Goal: Browse casually

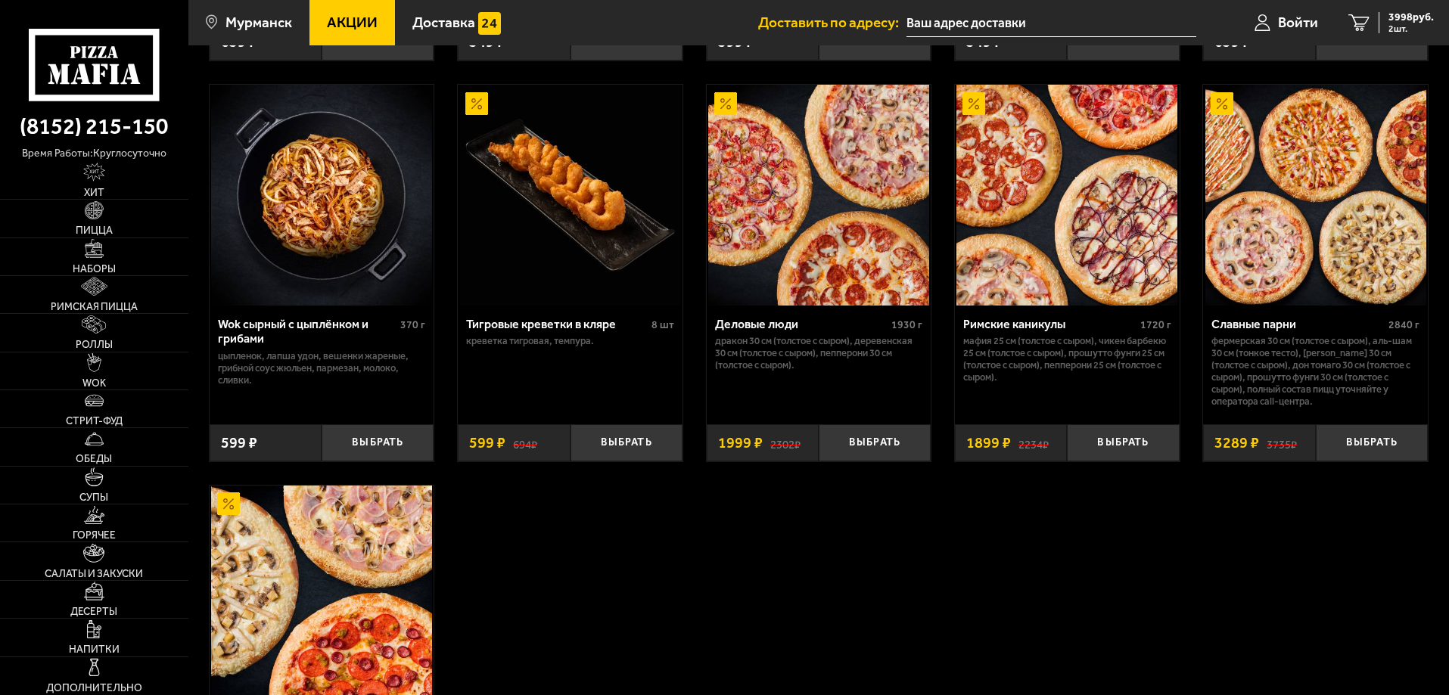
scroll to position [757, 0]
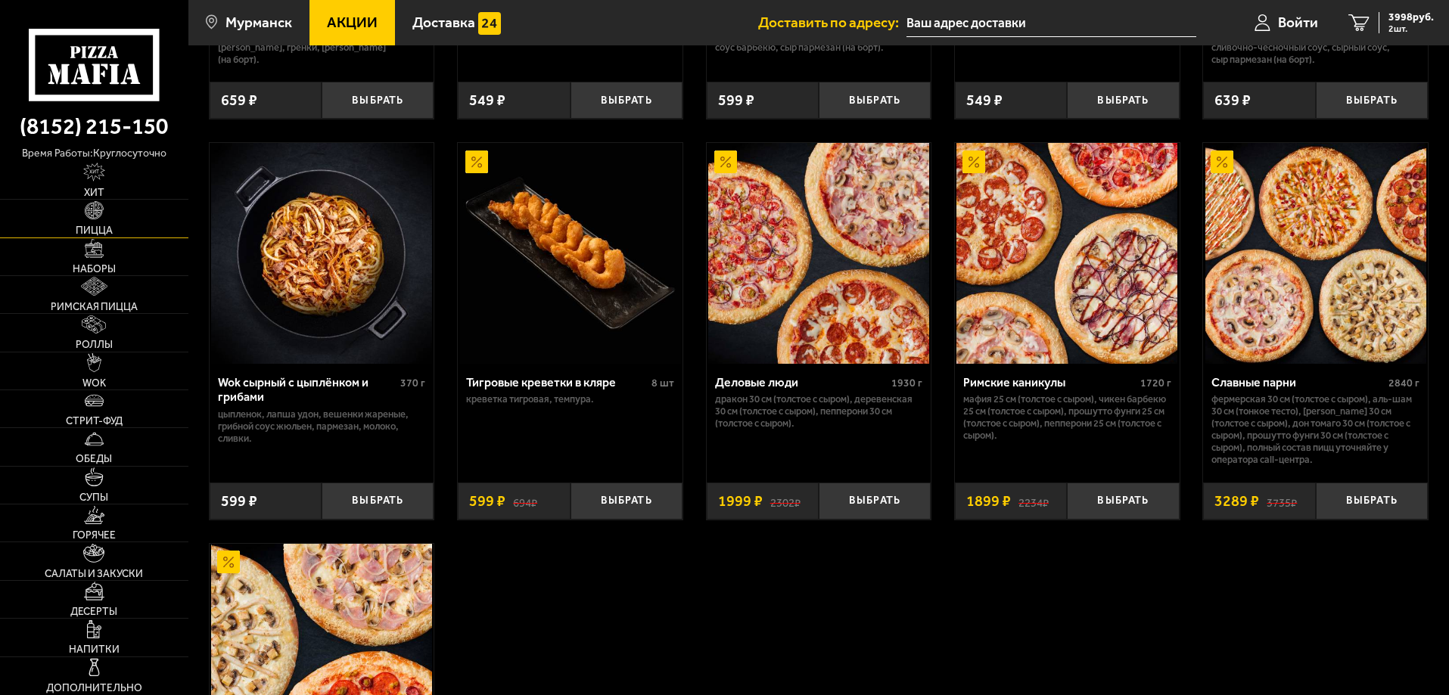
click at [104, 226] on span "Пицца" at bounding box center [94, 230] width 37 height 11
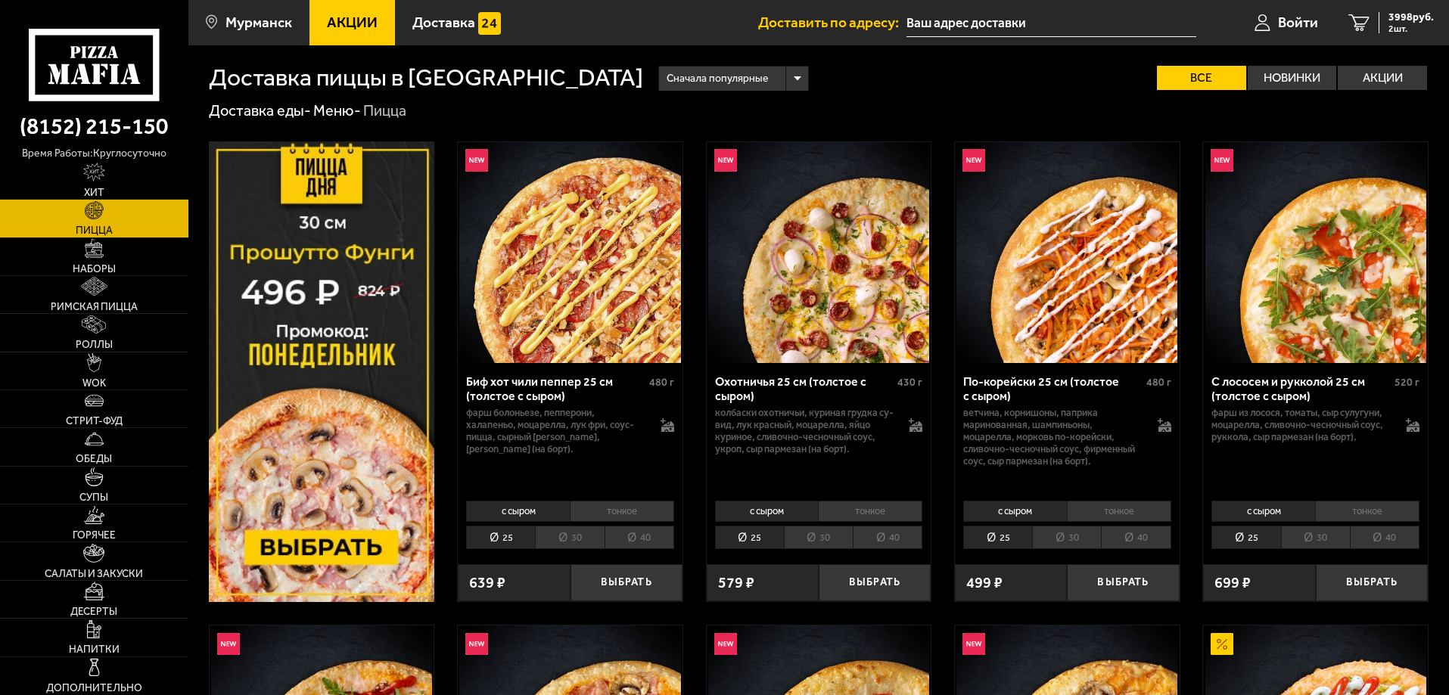
click at [1350, 503] on li "тонкое" at bounding box center [1367, 511] width 104 height 21
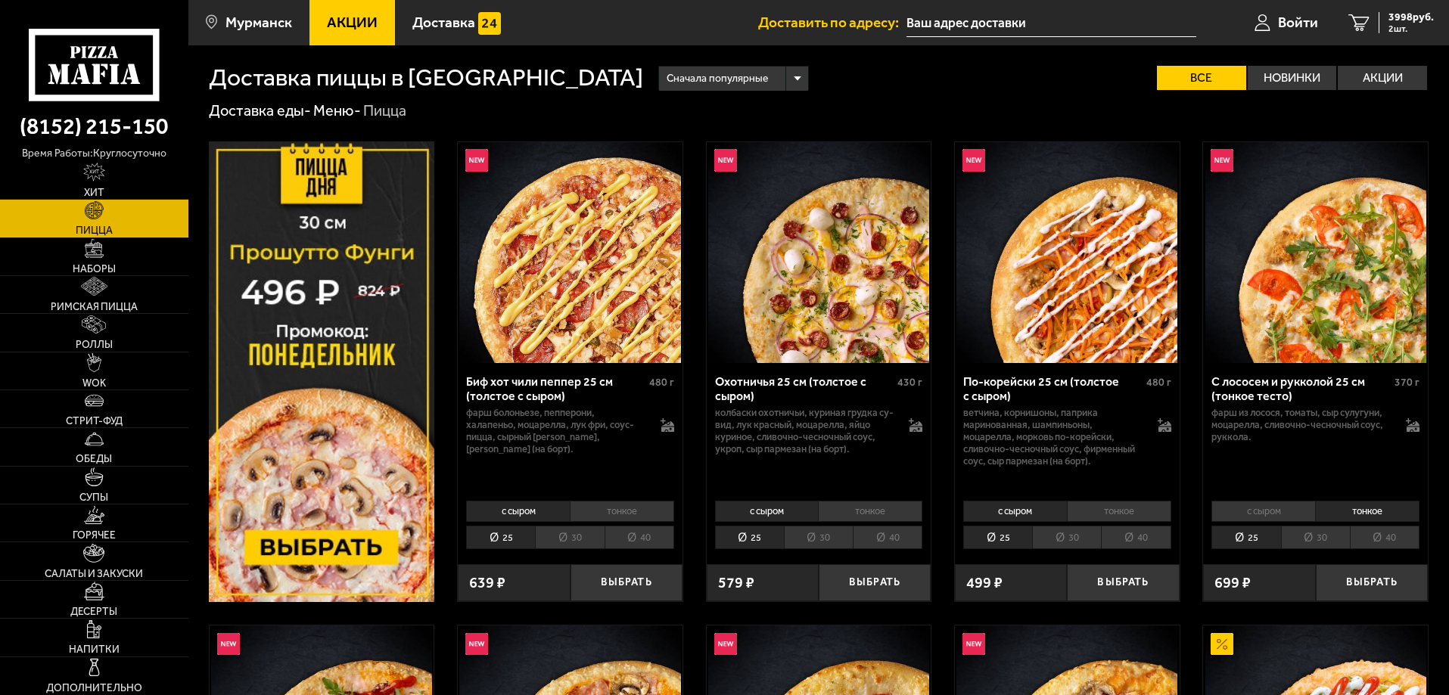
click at [1320, 535] on li "30" at bounding box center [1315, 537] width 69 height 23
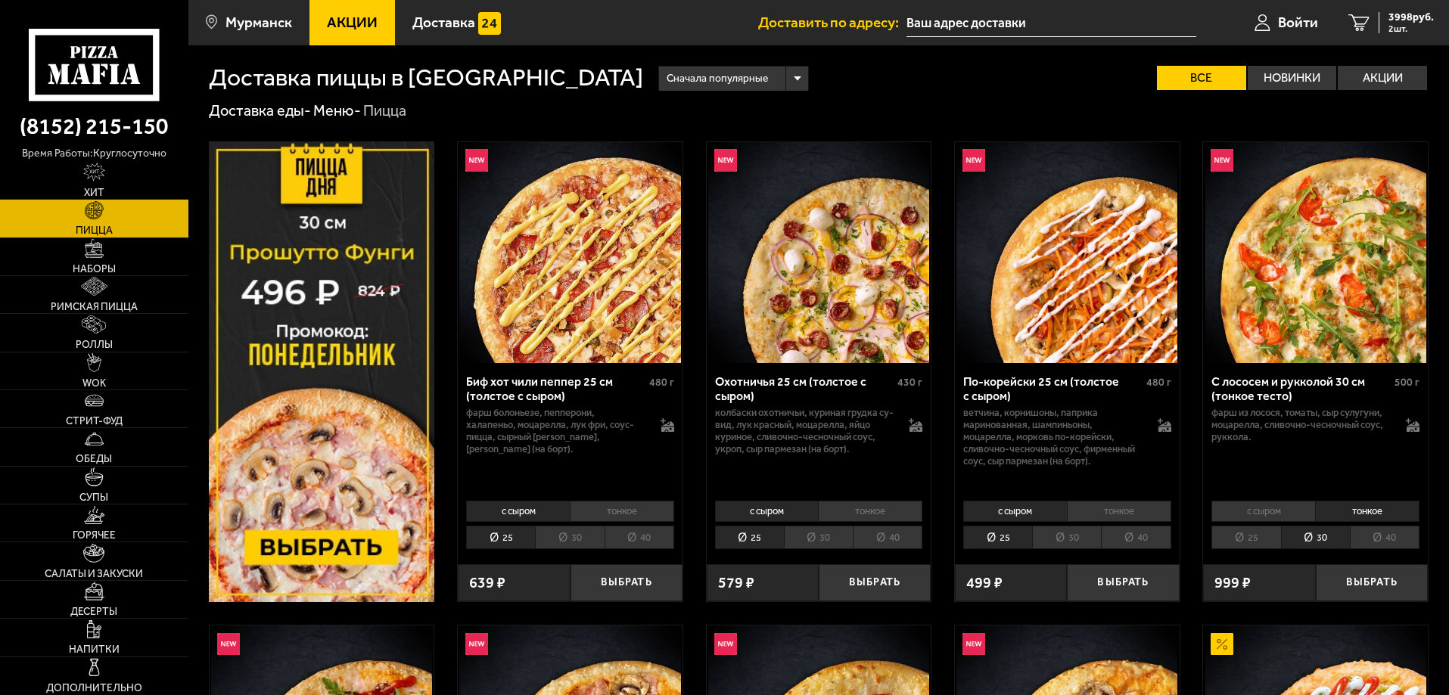
click at [1357, 539] on li "40" at bounding box center [1385, 537] width 70 height 23
click at [1323, 539] on li "30" at bounding box center [1315, 537] width 69 height 23
click at [1251, 539] on li "25" at bounding box center [1245, 537] width 69 height 23
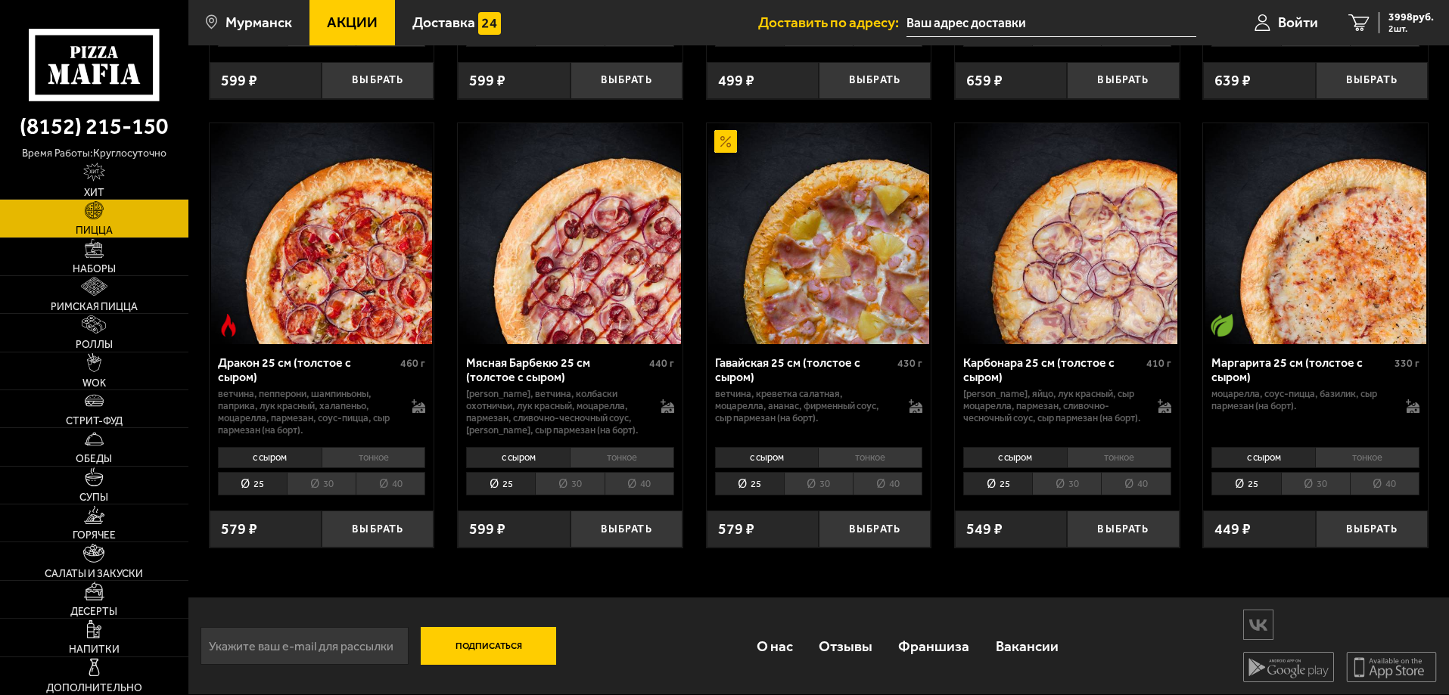
scroll to position [2817, 0]
click at [98, 271] on span "Наборы" at bounding box center [94, 269] width 43 height 11
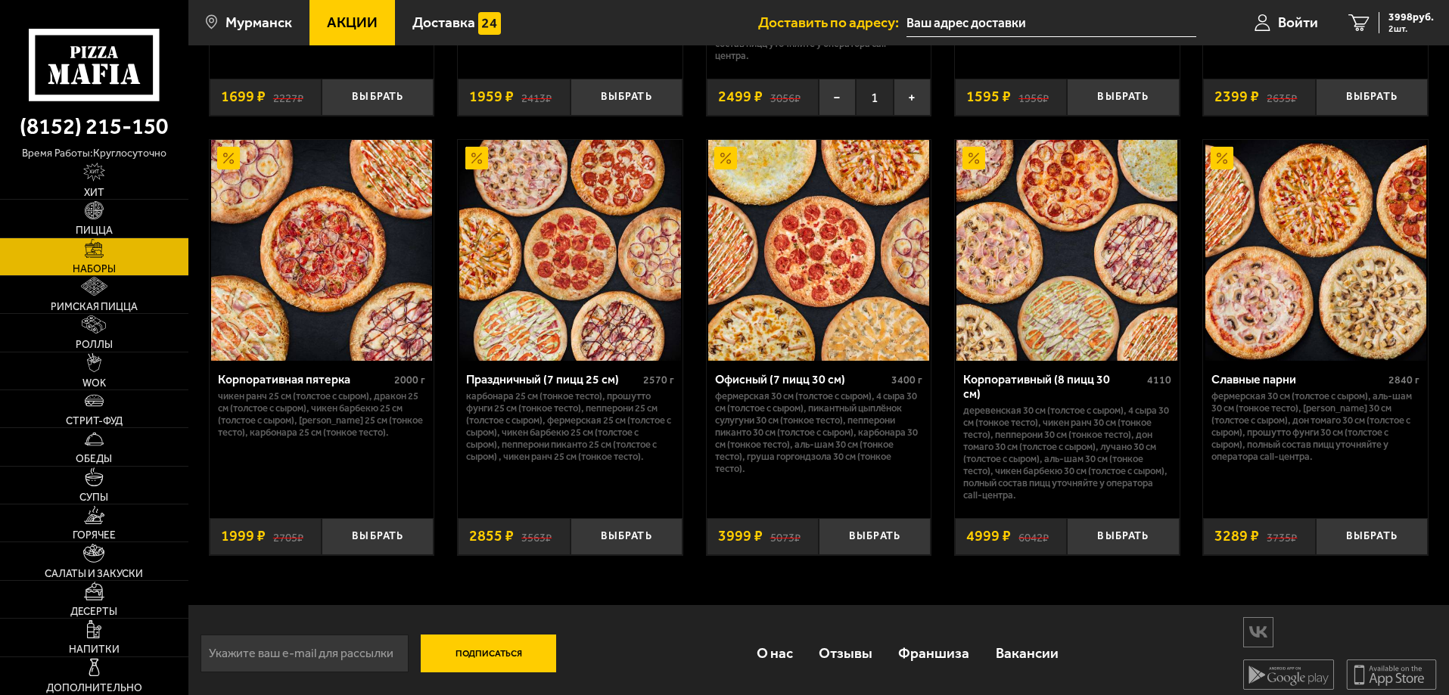
scroll to position [2306, 0]
click at [106, 604] on link "Десерты" at bounding box center [94, 599] width 188 height 37
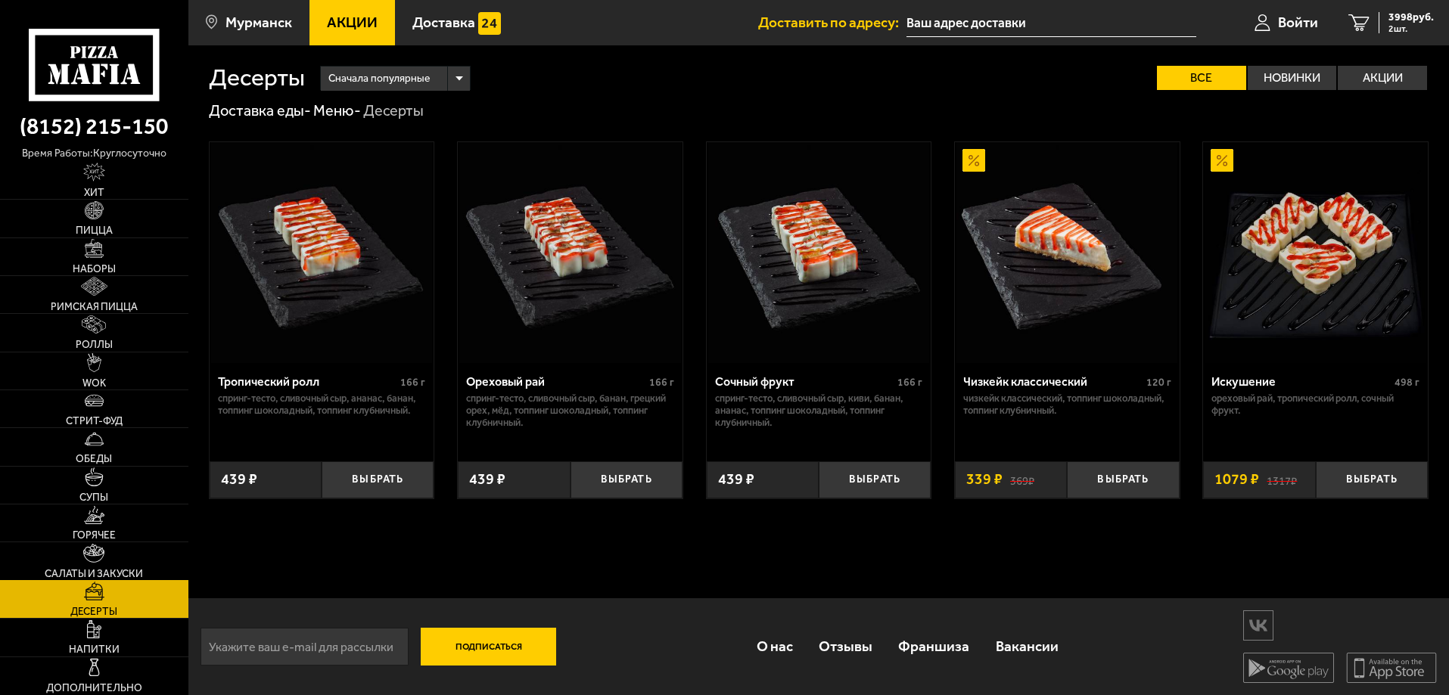
click at [108, 563] on link "Салаты и закуски" at bounding box center [94, 560] width 188 height 37
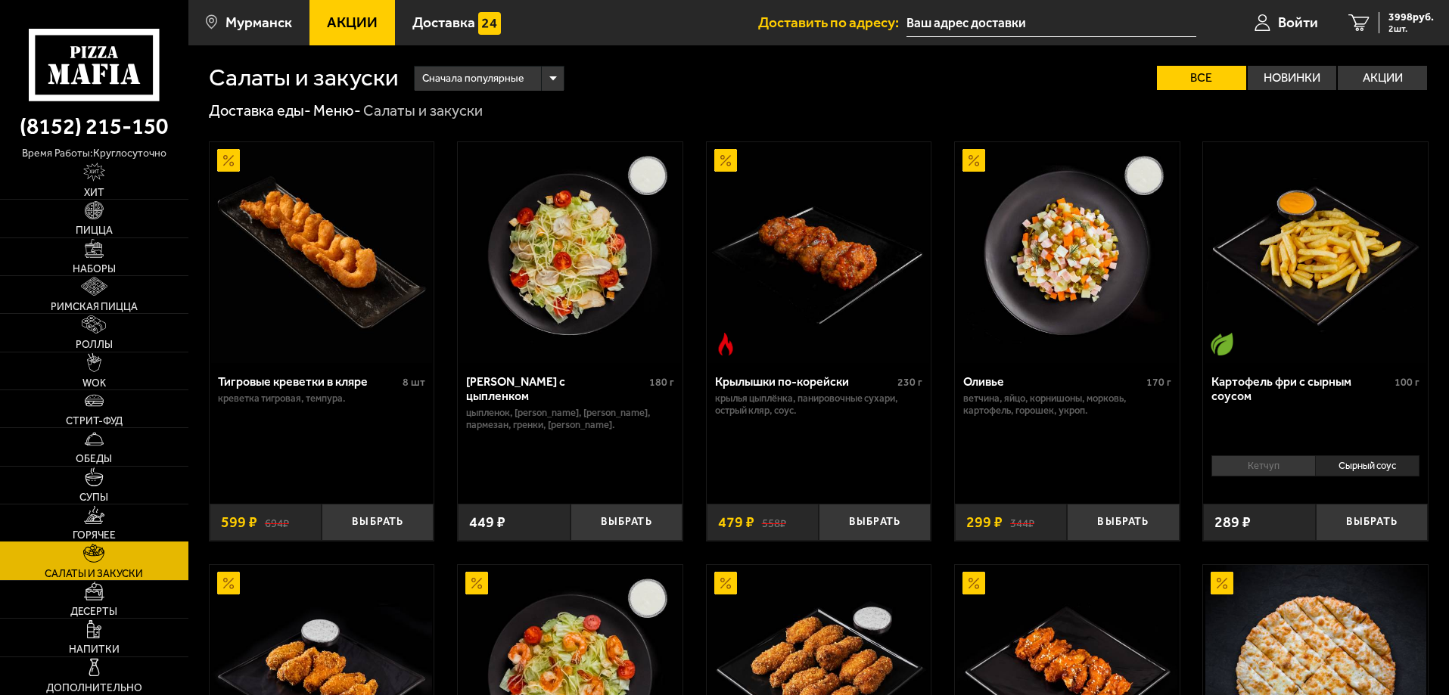
click at [87, 515] on img at bounding box center [94, 515] width 21 height 19
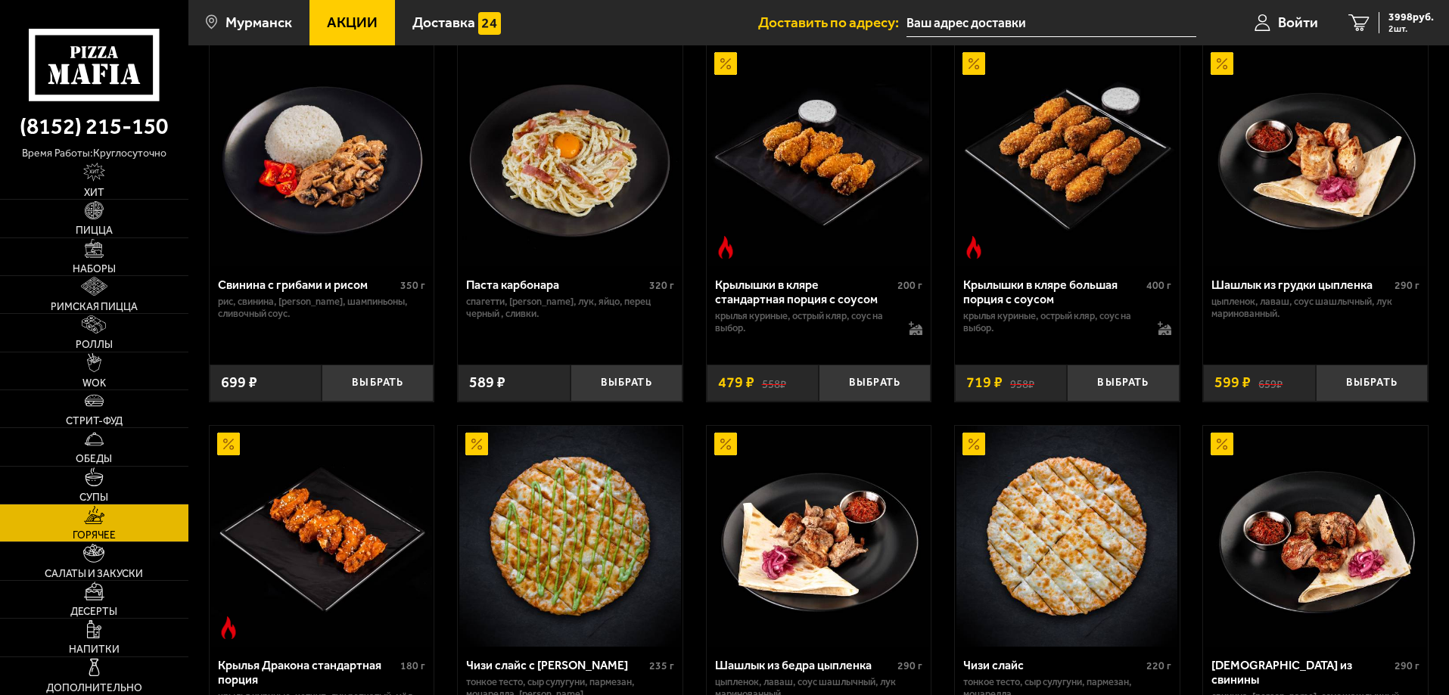
scroll to position [454, 0]
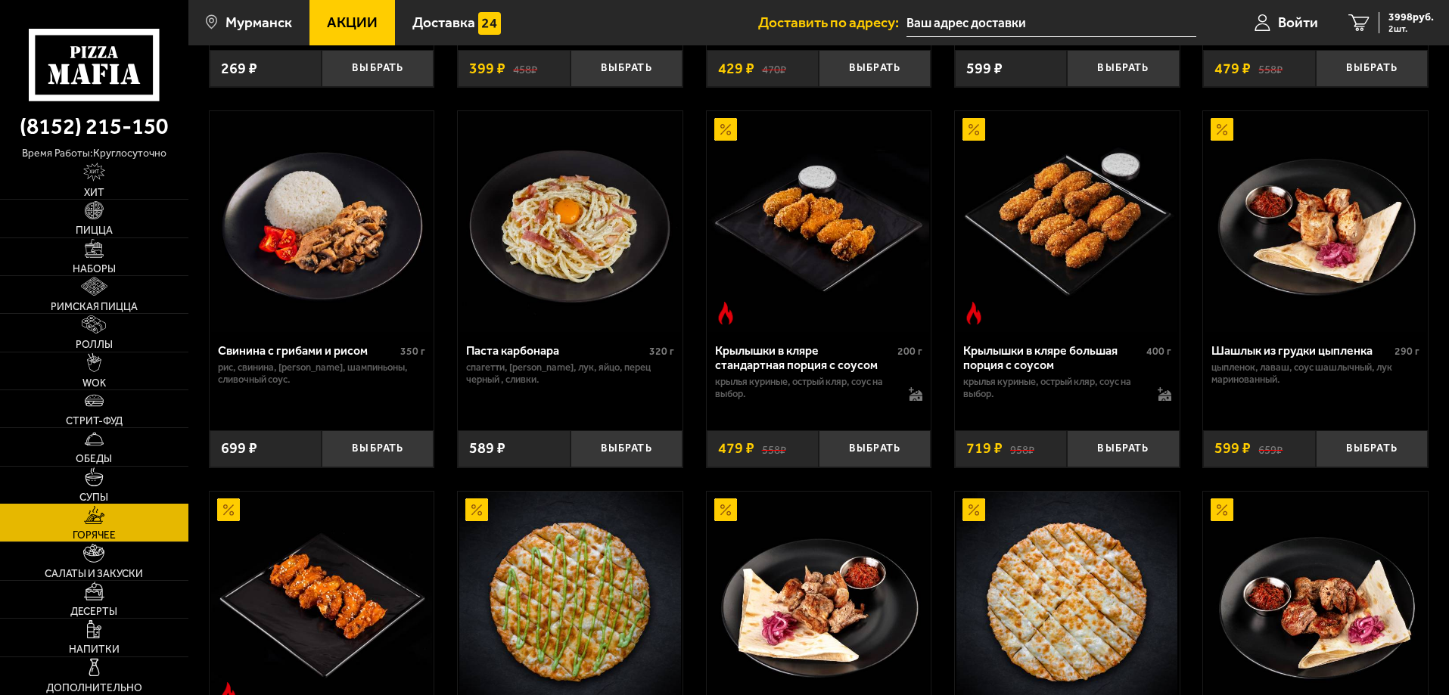
click at [63, 500] on link "Супы" at bounding box center [94, 485] width 188 height 37
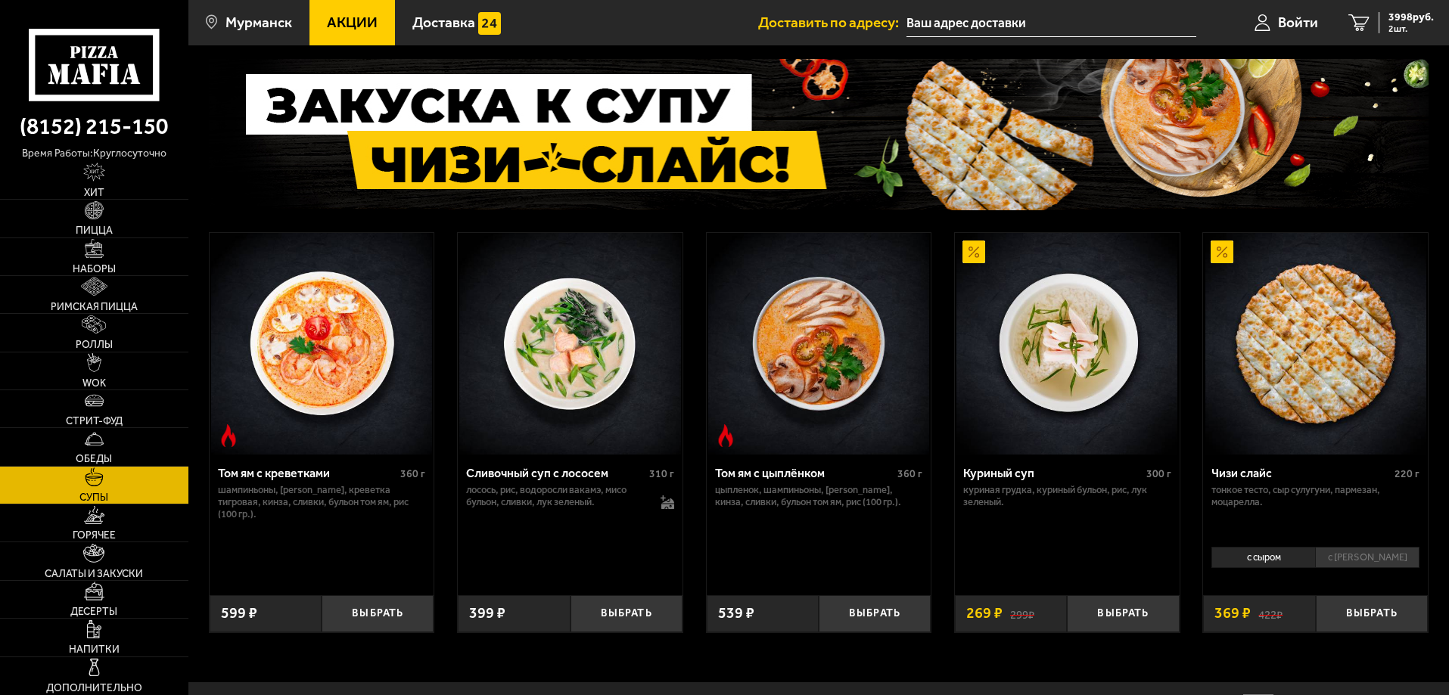
scroll to position [169, 0]
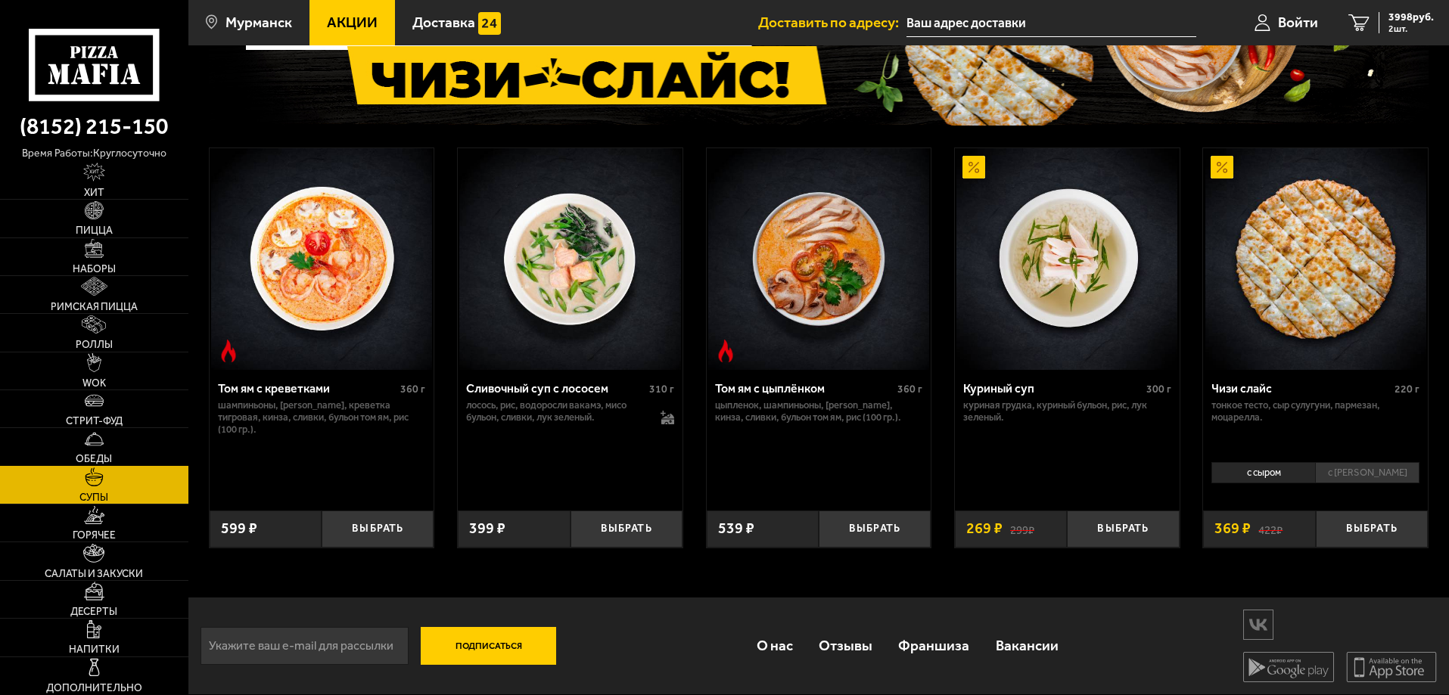
click at [98, 463] on span "Обеды" at bounding box center [94, 459] width 36 height 11
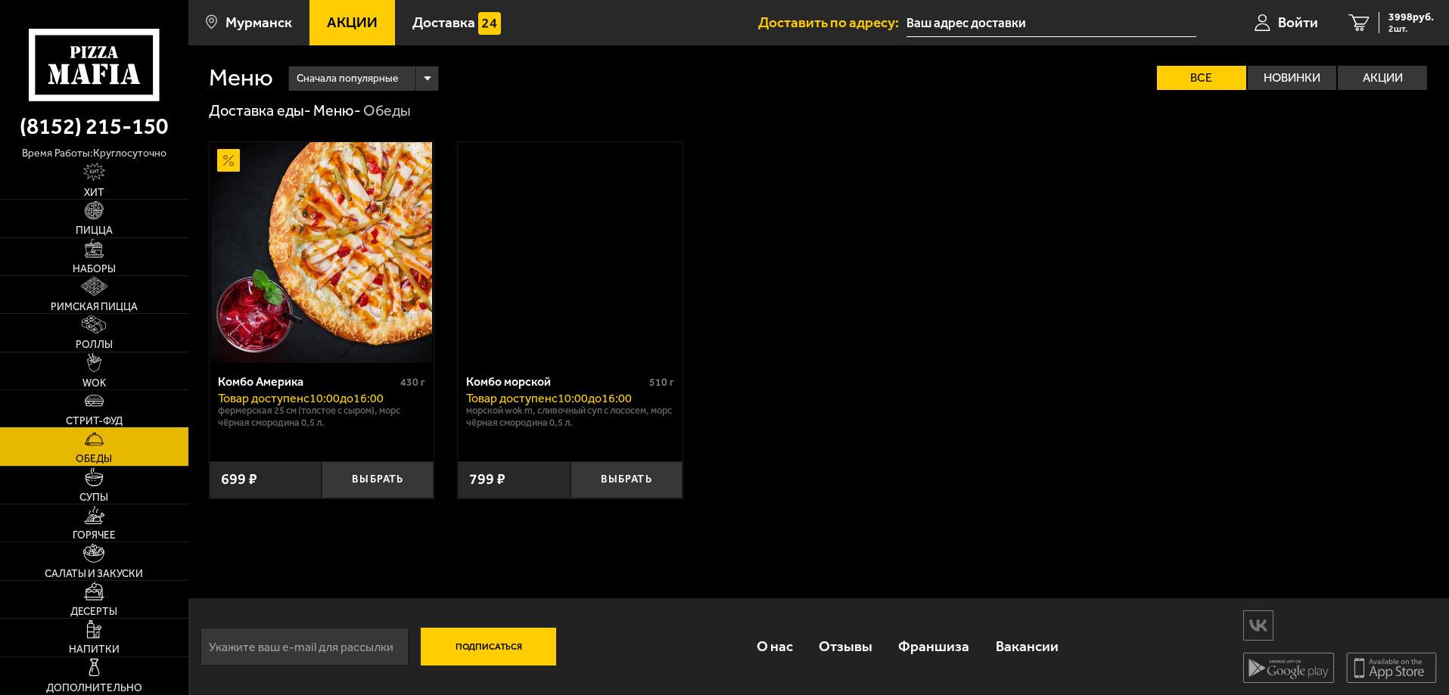
click at [104, 404] on img at bounding box center [94, 400] width 19 height 19
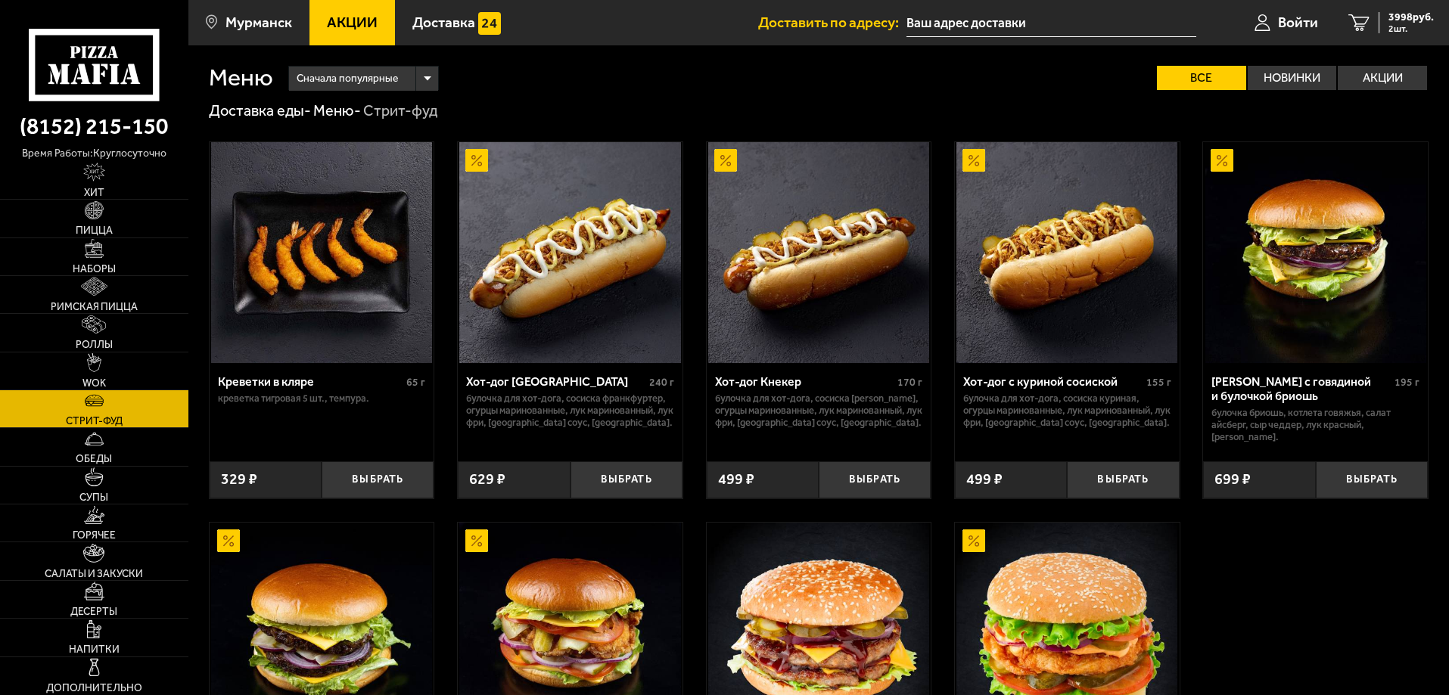
click at [107, 421] on span "Стрит-фуд" at bounding box center [94, 421] width 57 height 11
click at [107, 450] on link "Обеды" at bounding box center [94, 446] width 188 height 37
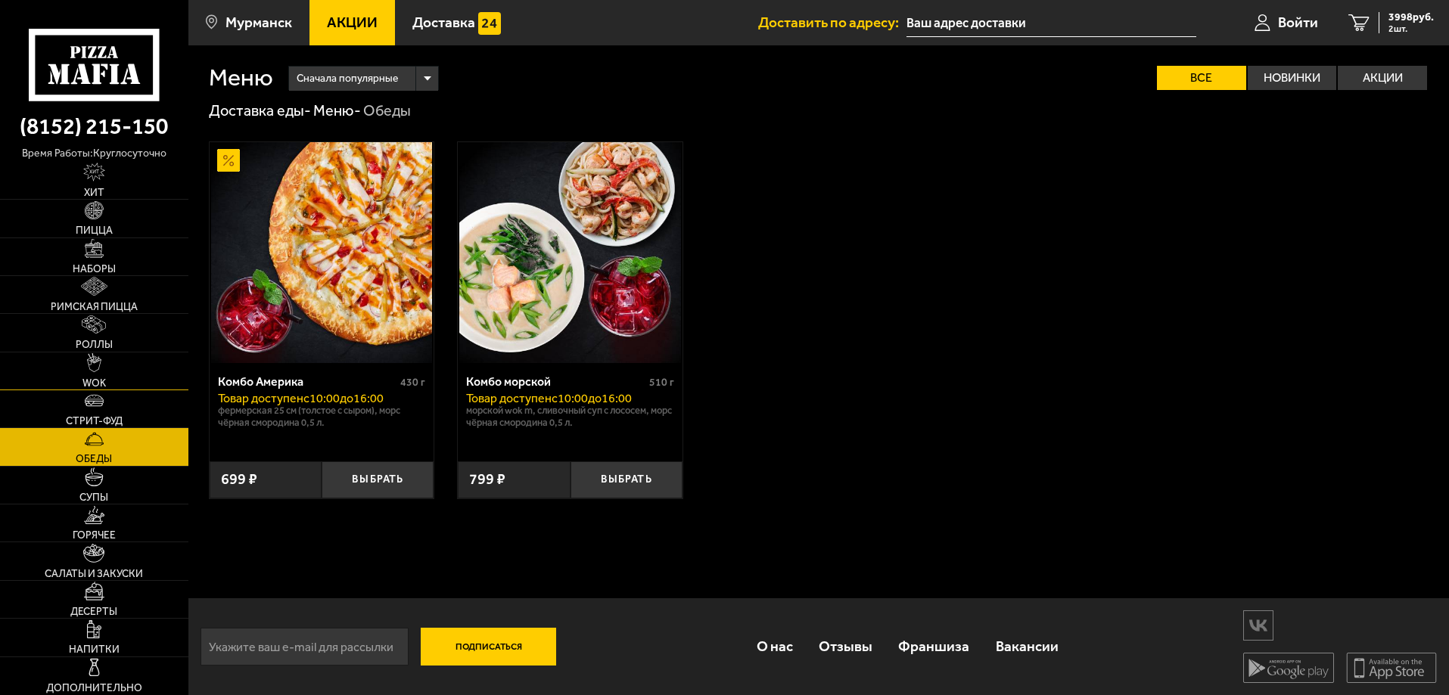
click at [113, 382] on link "WOK" at bounding box center [94, 371] width 188 height 37
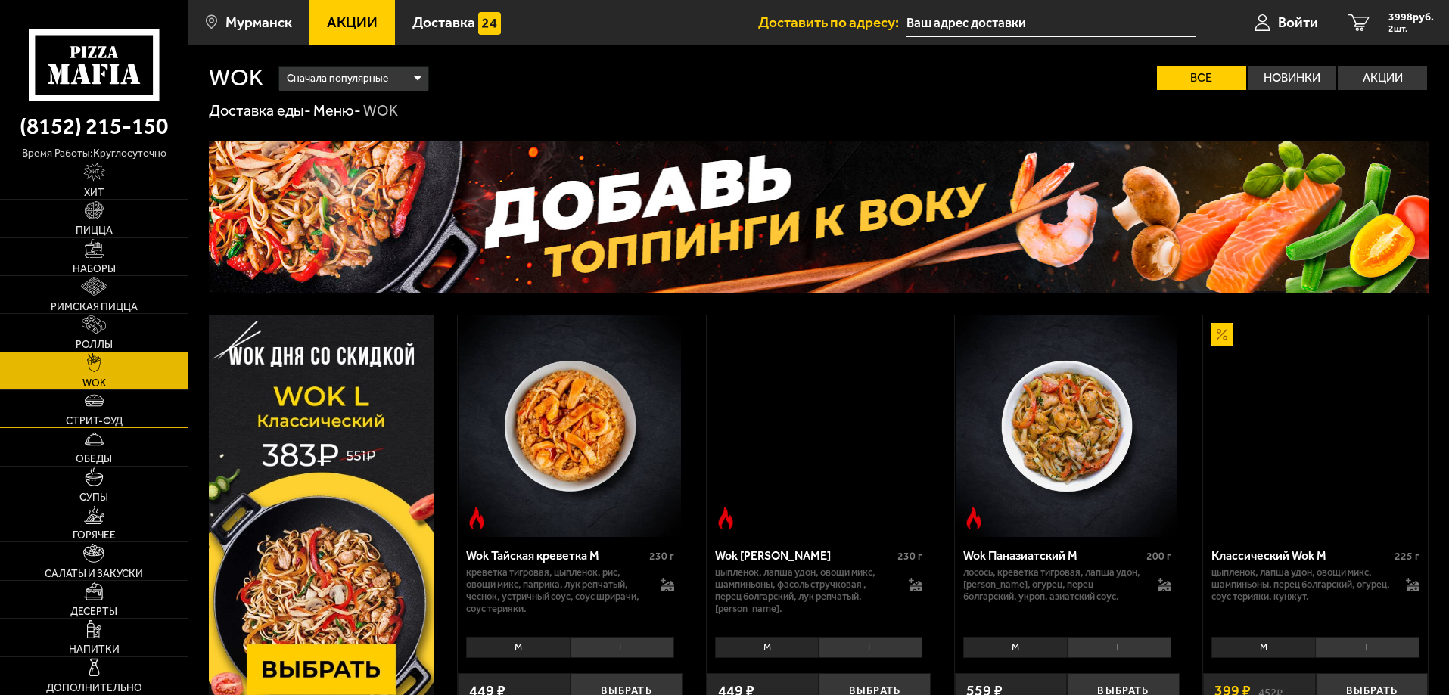
click at [115, 416] on span "Стрит-фуд" at bounding box center [94, 421] width 57 height 11
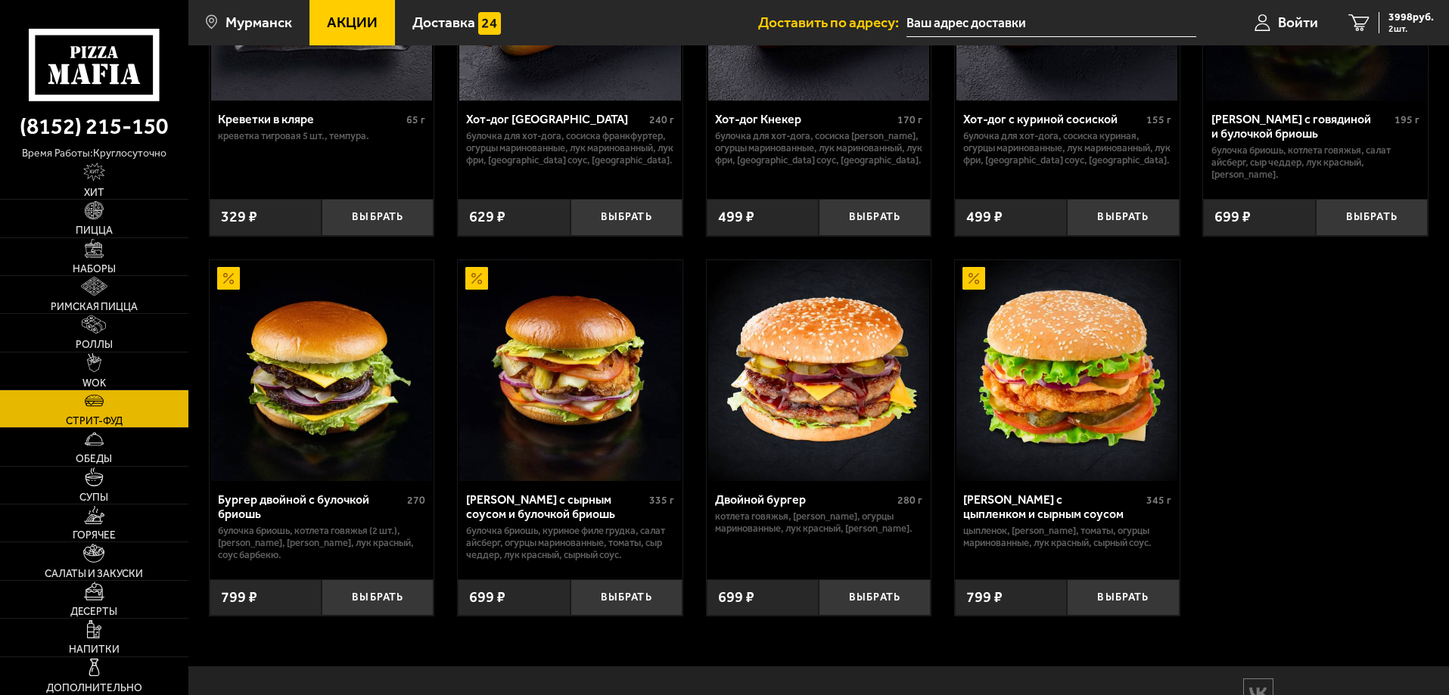
scroll to position [334, 0]
